Goal: Information Seeking & Learning: Learn about a topic

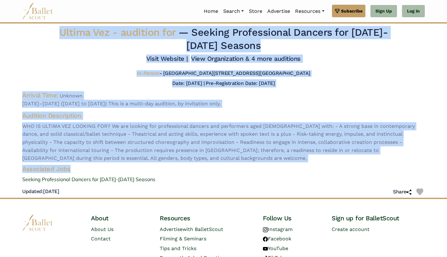
drag, startPoint x: 74, startPoint y: 174, endPoint x: 61, endPoint y: 35, distance: 139.0
click at [61, 35] on div "Ultima Vez - audition for — Seeking Professional Dancers for 2025-2027 Seasons …" at bounding box center [223, 111] width 413 height 171
copy div "Ultima Vez - audition for — Seeking Professional Dancers for 2025-2027 Seasons …"
click at [183, 187] on div "Ultima Vez - audition for — Seeking Professional Dancers for 2025-2027 Seasons …" at bounding box center [223, 111] width 413 height 171
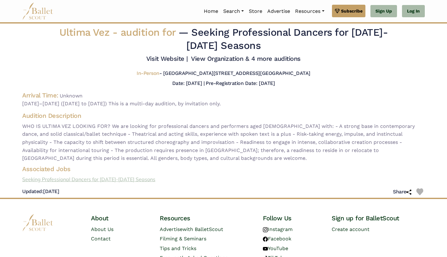
click at [74, 183] on link "Seeking Professional Dancers for 2025-2027 Seasons" at bounding box center [223, 179] width 413 height 8
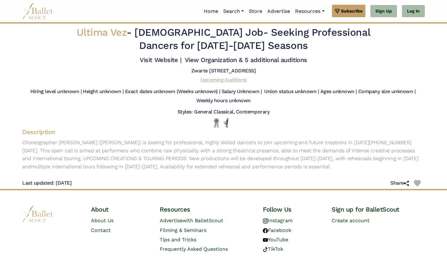
click at [212, 83] on link "Upcoming Auditions" at bounding box center [224, 80] width 46 height 6
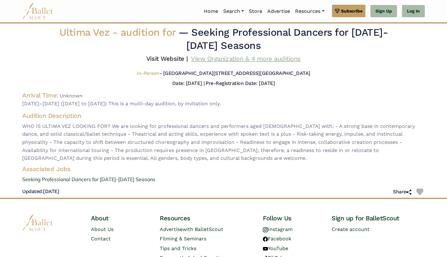
click at [208, 62] on link "View Organization & 4 more auditions" at bounding box center [246, 59] width 110 height 8
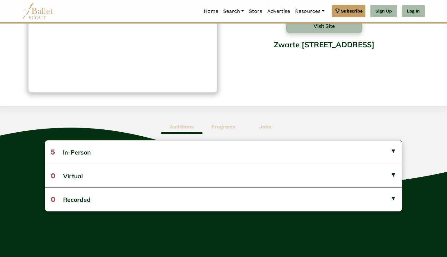
scroll to position [105, 0]
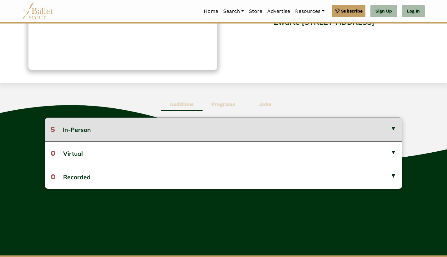
click at [93, 137] on button "5 In-Person" at bounding box center [223, 129] width 357 height 23
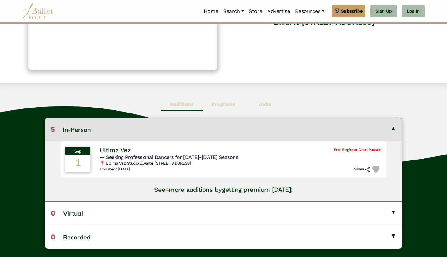
click at [65, 125] on button "5 In-Person" at bounding box center [223, 129] width 357 height 23
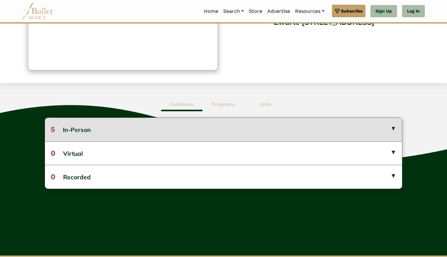
click at [65, 125] on button "5 In-Person" at bounding box center [223, 129] width 357 height 23
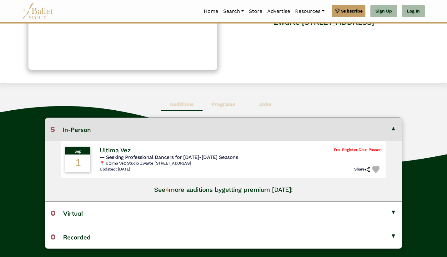
click at [65, 125] on button "5 In-Person" at bounding box center [223, 129] width 357 height 23
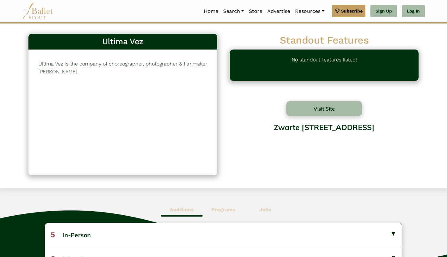
scroll to position [0, 0]
